Goal: Task Accomplishment & Management: Manage account settings

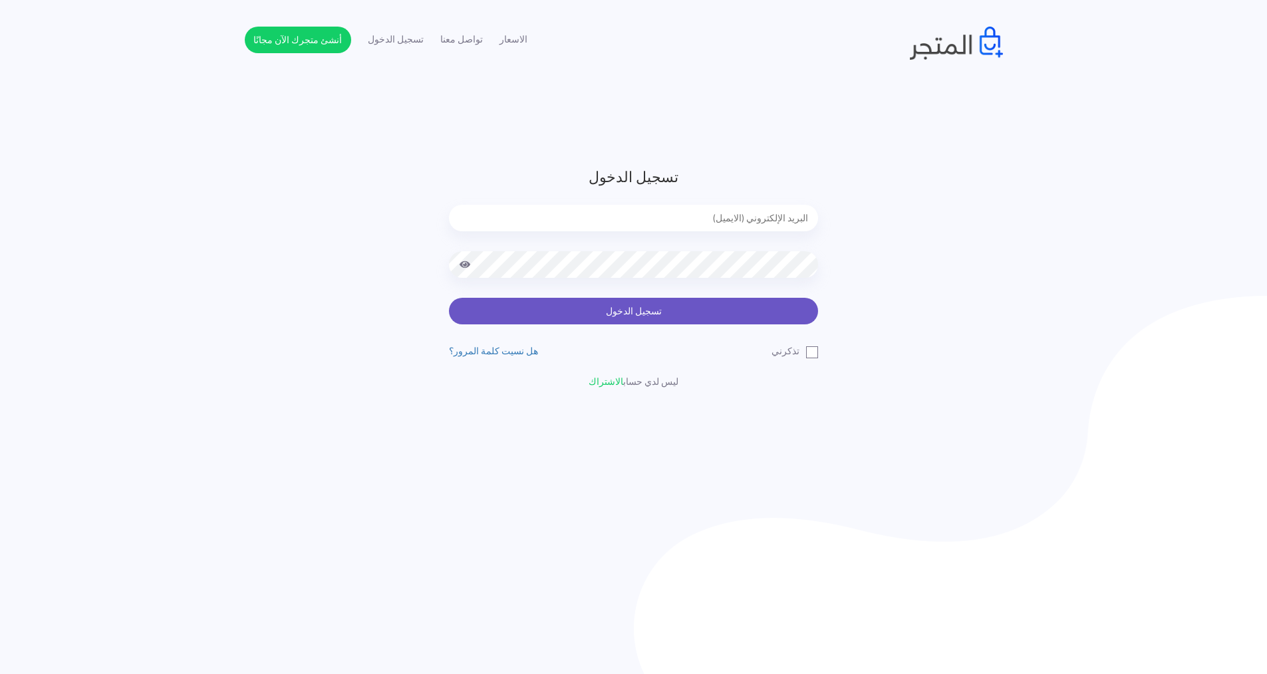
type input "[EMAIL_ADDRESS][DOMAIN_NAME]"
click at [621, 309] on button "تسجيل الدخول" at bounding box center [633, 311] width 369 height 27
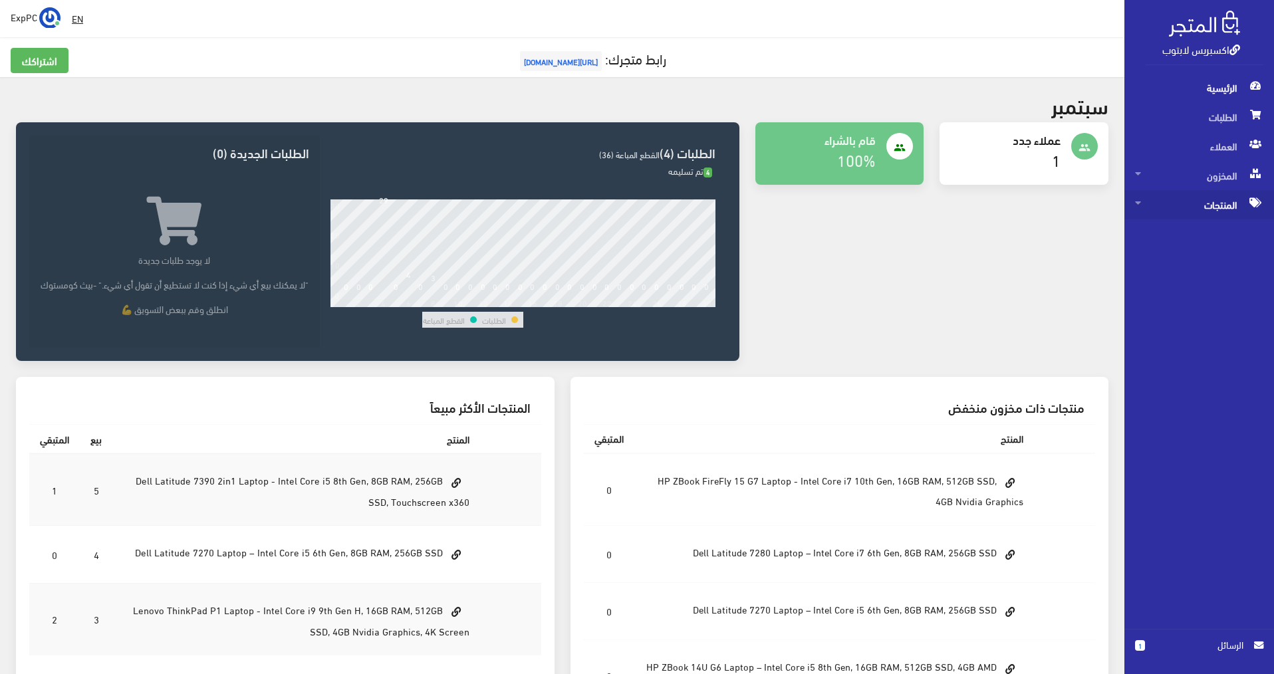
click at [1227, 200] on span "المنتجات" at bounding box center [1199, 204] width 128 height 29
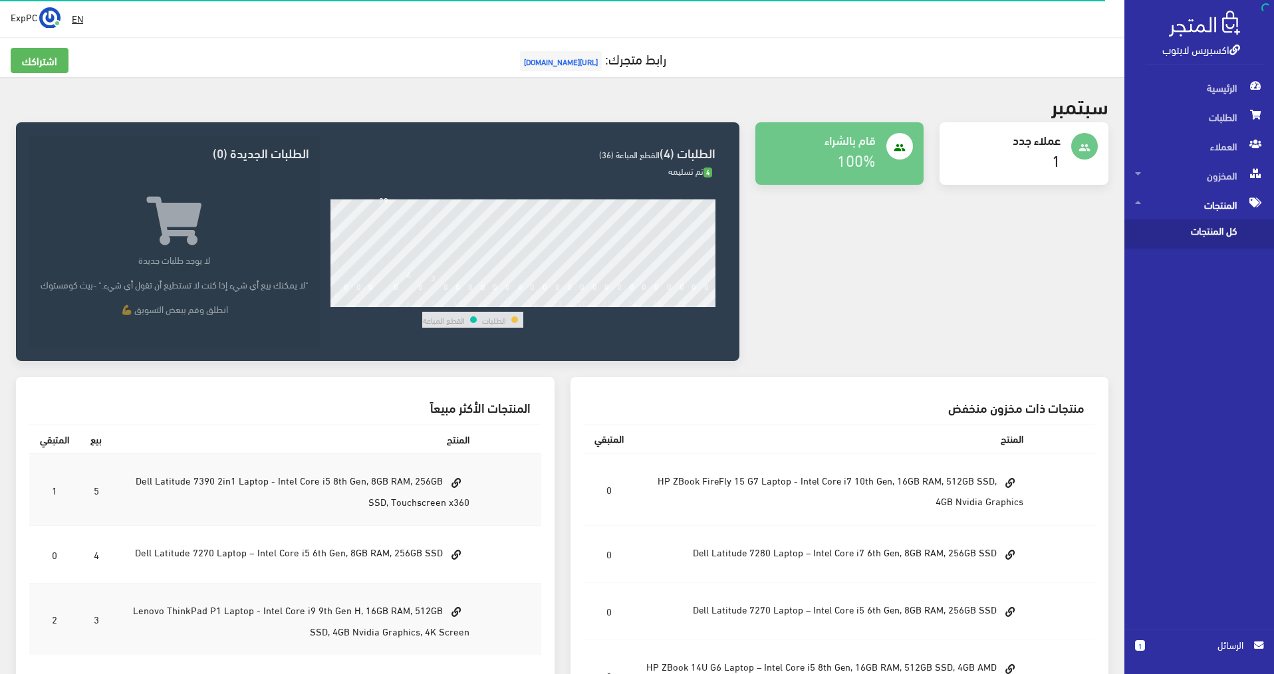
click at [1221, 225] on span "كل المنتجات" at bounding box center [1185, 234] width 101 height 29
click at [1201, 234] on span "كل المنتجات" at bounding box center [1185, 234] width 101 height 29
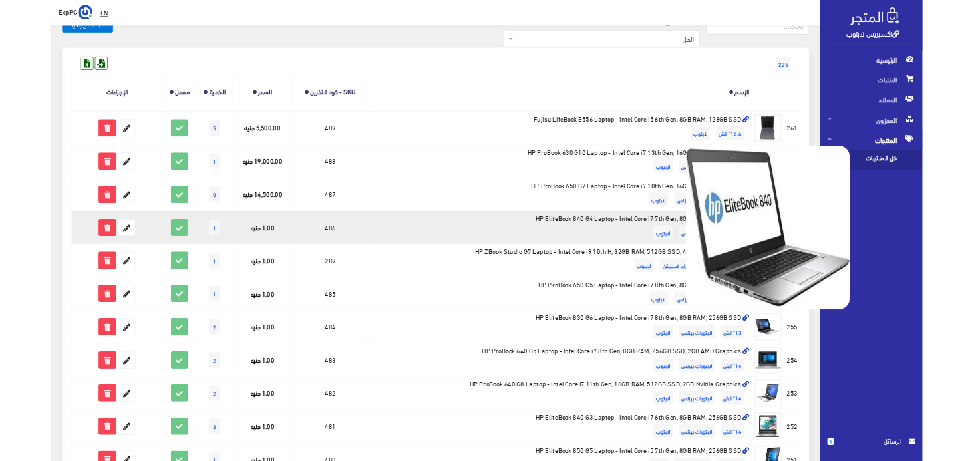
scroll to position [67, 0]
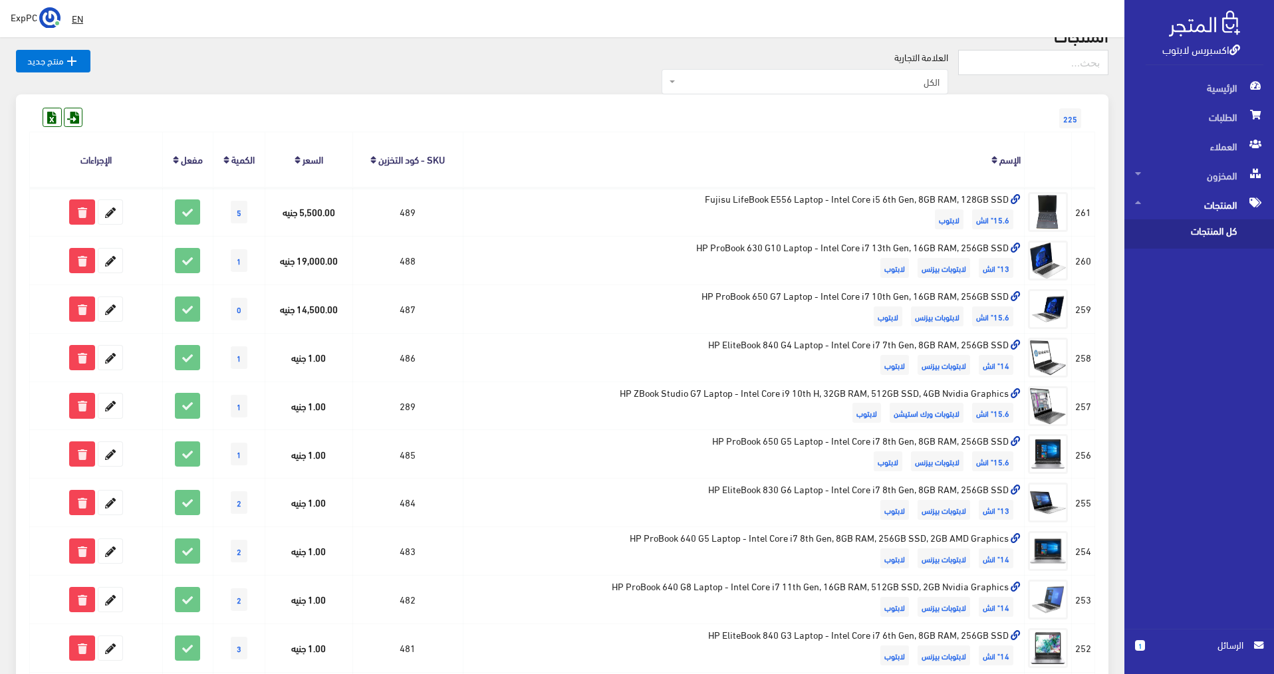
click at [573, 4] on div " EN ExpPC اشتراكي" at bounding box center [562, 18] width 1125 height 37
